Goal: Task Accomplishment & Management: Use online tool/utility

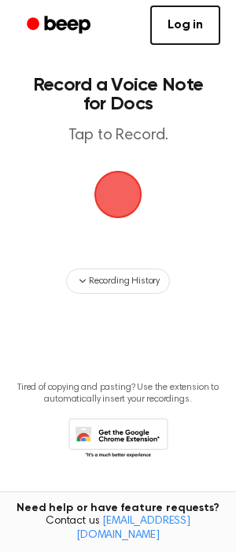
click at [117, 188] on span "button" at bounding box center [118, 194] width 44 height 44
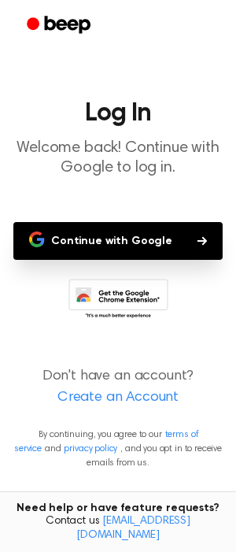
click at [128, 246] on button "Continue with Google" at bounding box center [117, 241] width 209 height 38
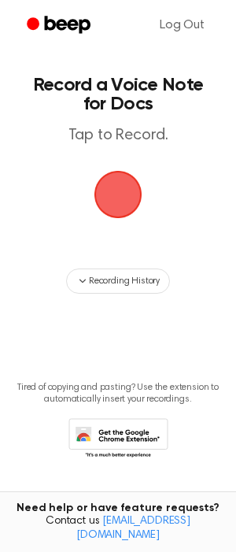
click at [118, 193] on span "button" at bounding box center [118, 195] width 48 height 48
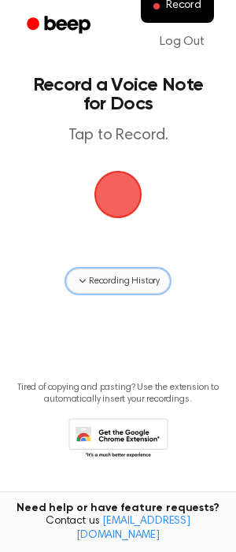
click at [123, 279] on span "Recording History" at bounding box center [124, 281] width 71 height 14
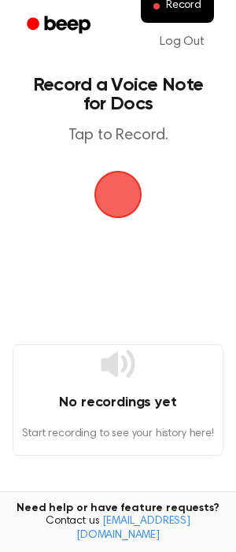
click at [124, 192] on span "button" at bounding box center [118, 194] width 44 height 44
